Goal: Task Accomplishment & Management: Use online tool/utility

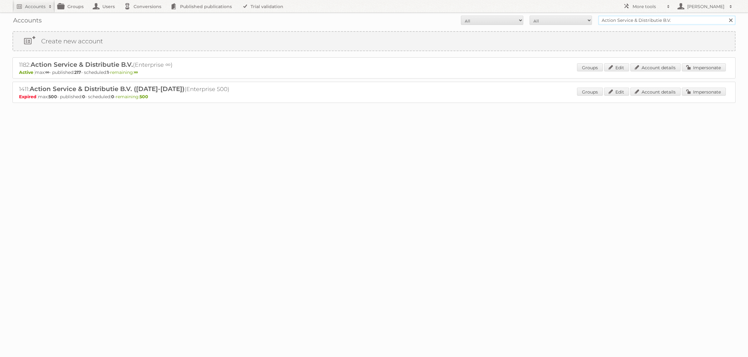
click at [631, 20] on input "Action Service & Distributie B.V." at bounding box center [666, 20] width 137 height 9
type input "IKEA"
click at [726, 16] on input "Search" at bounding box center [730, 20] width 9 height 9
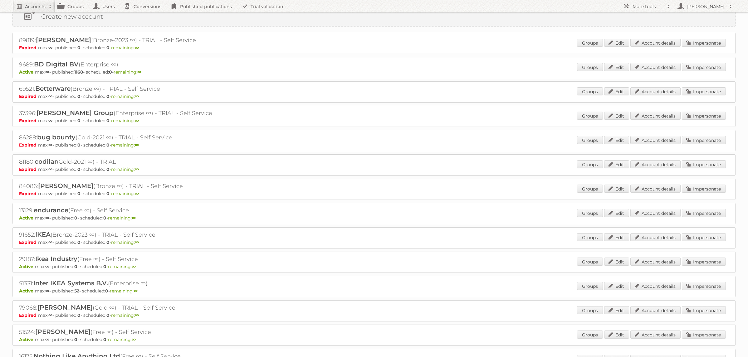
scroll to position [33, 0]
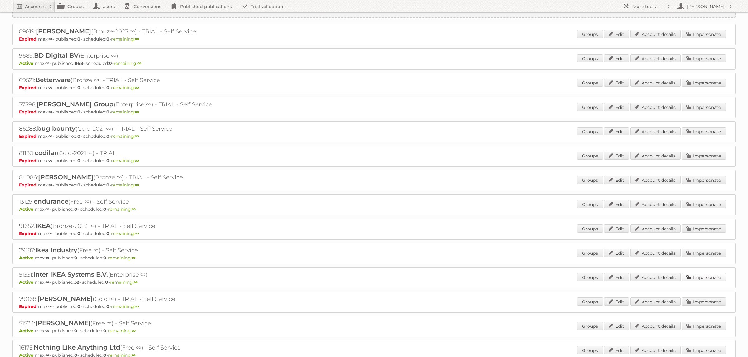
click at [692, 275] on link "Impersonate" at bounding box center [704, 277] width 44 height 8
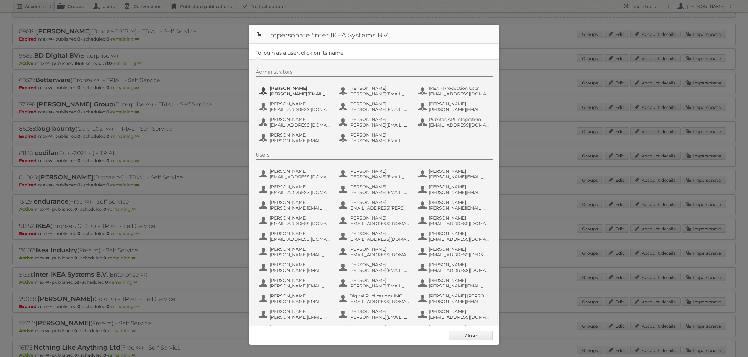
click at [307, 91] on span "Andreas Olofsson" at bounding box center [300, 89] width 61 height 6
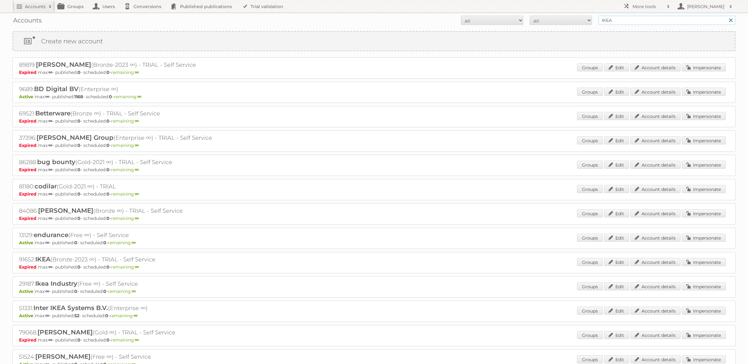
click at [606, 20] on input "IKEA" at bounding box center [666, 20] width 137 height 9
type input "[PERSON_NAME]@publitas"
click at [726, 16] on input "Search" at bounding box center [730, 20] width 9 height 9
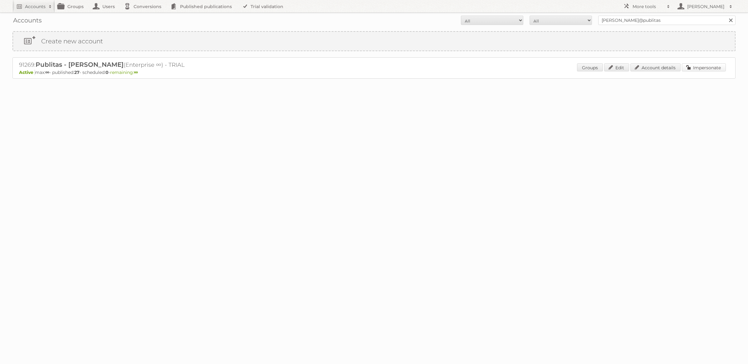
drag, startPoint x: 703, startPoint y: 71, endPoint x: 626, endPoint y: 76, distance: 76.6
click at [703, 71] on link "Impersonate" at bounding box center [704, 67] width 44 height 8
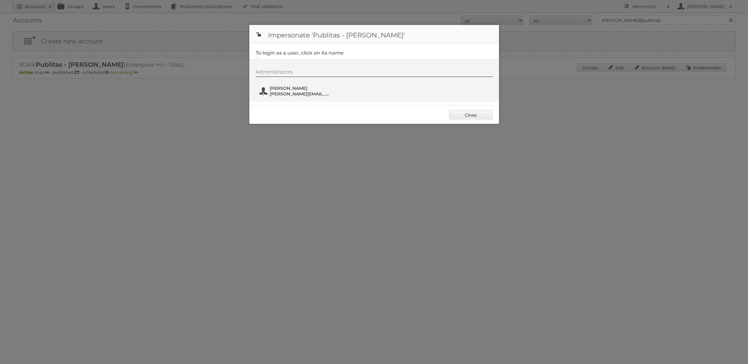
click at [284, 94] on span "dina@publitas.com" at bounding box center [300, 94] width 61 height 6
